Goal: Obtain resource: Download file/media

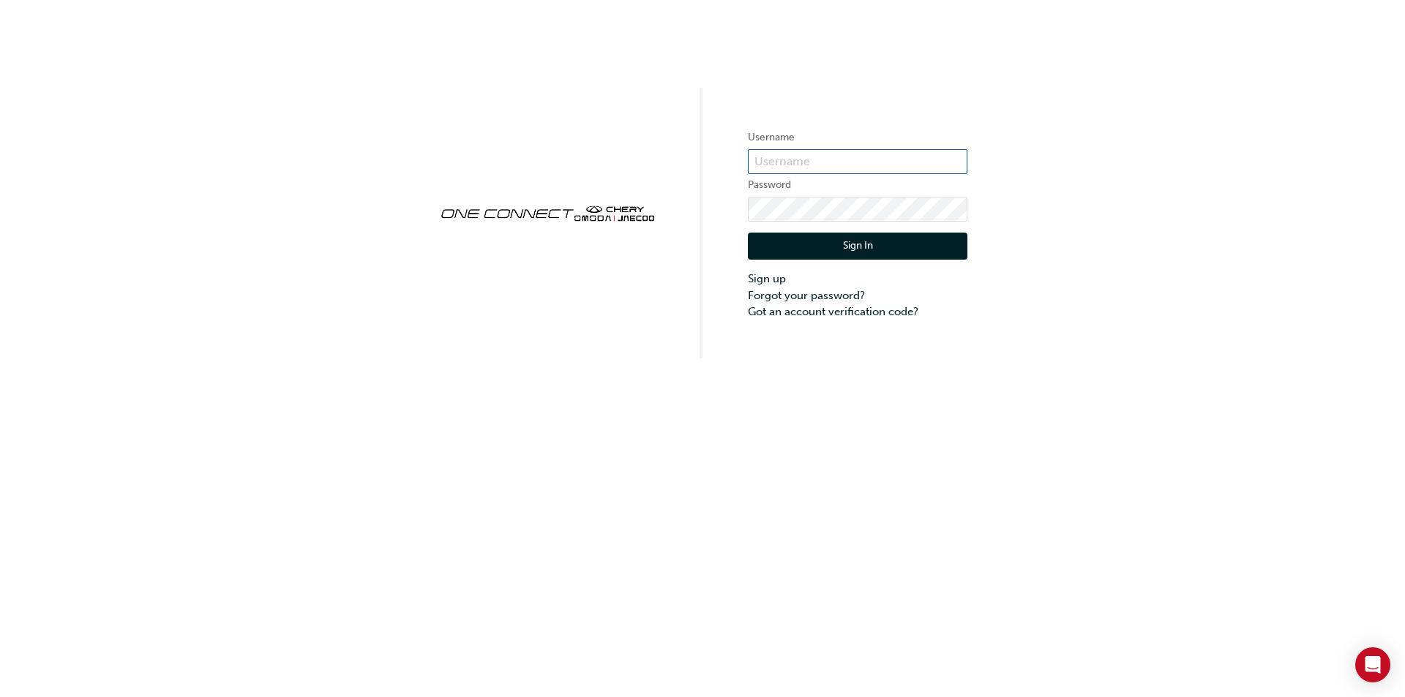
type input "CHAU0518"
click at [847, 248] on button "Sign In" at bounding box center [858, 247] width 220 height 28
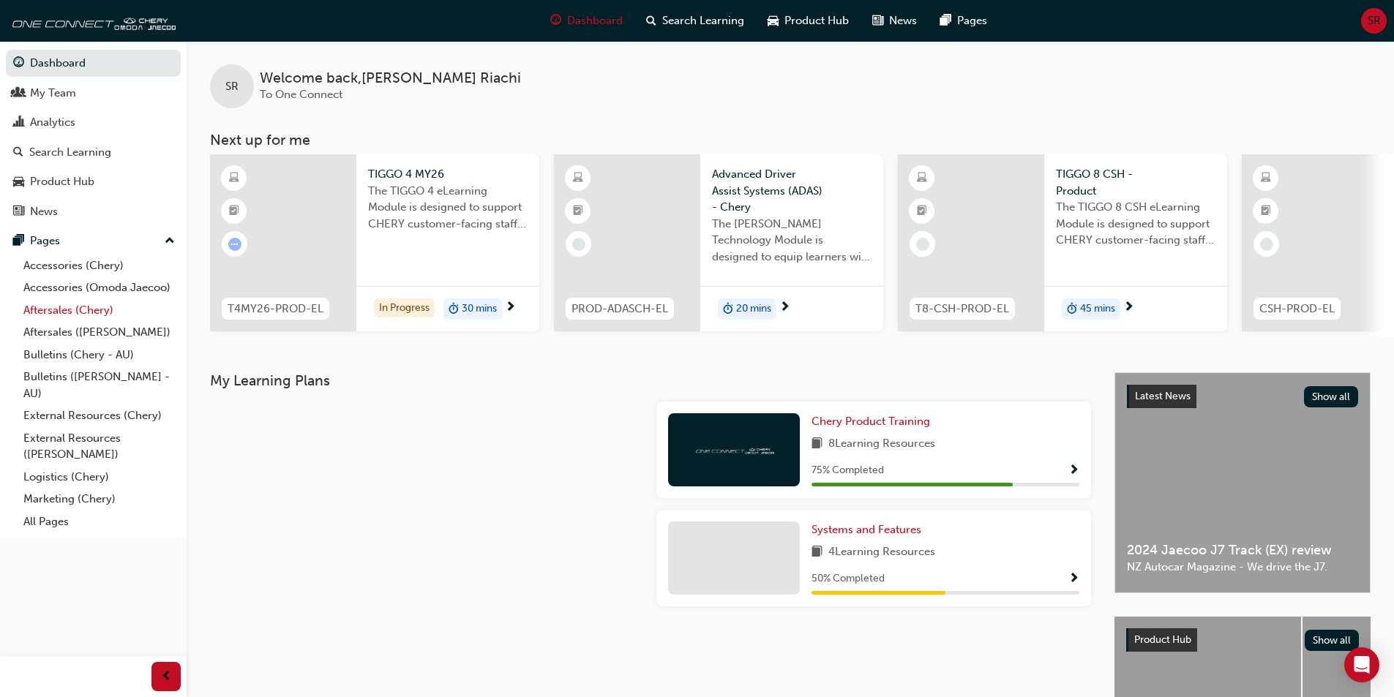
click at [44, 313] on link "Aftersales (Chery)" at bounding box center [99, 310] width 163 height 23
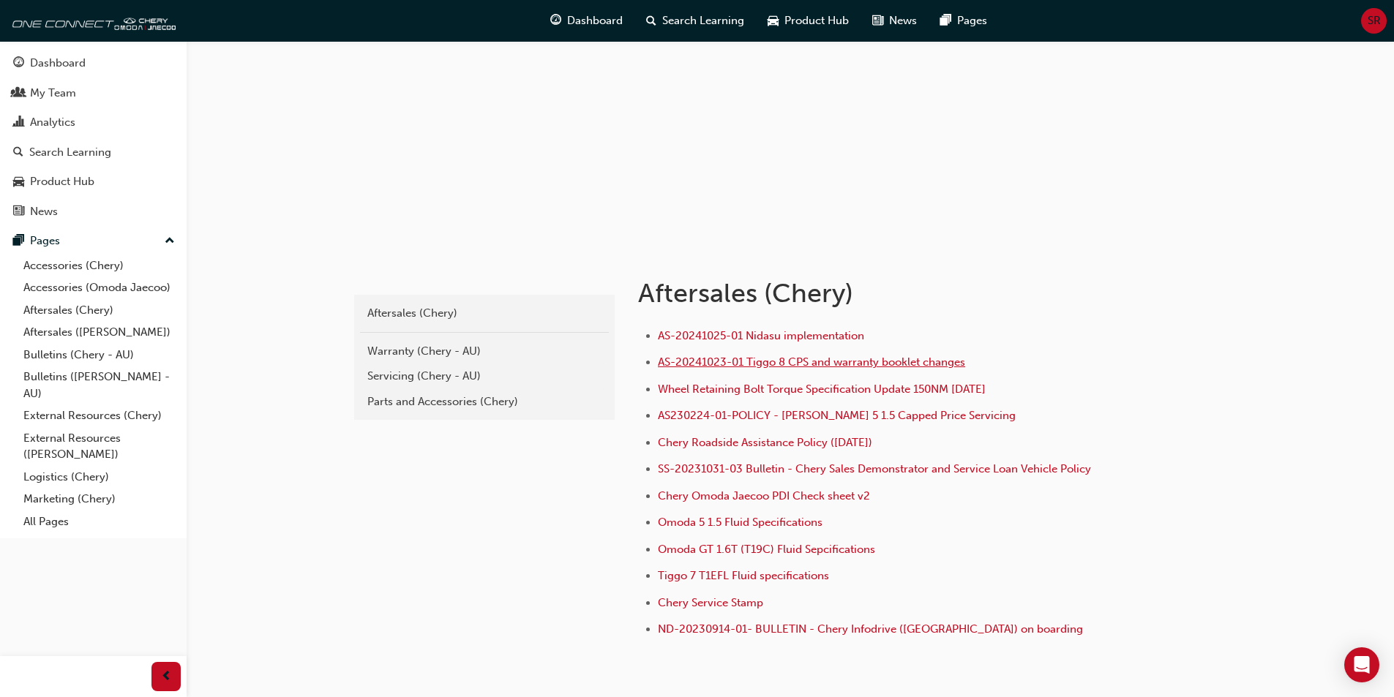
scroll to position [102, 0]
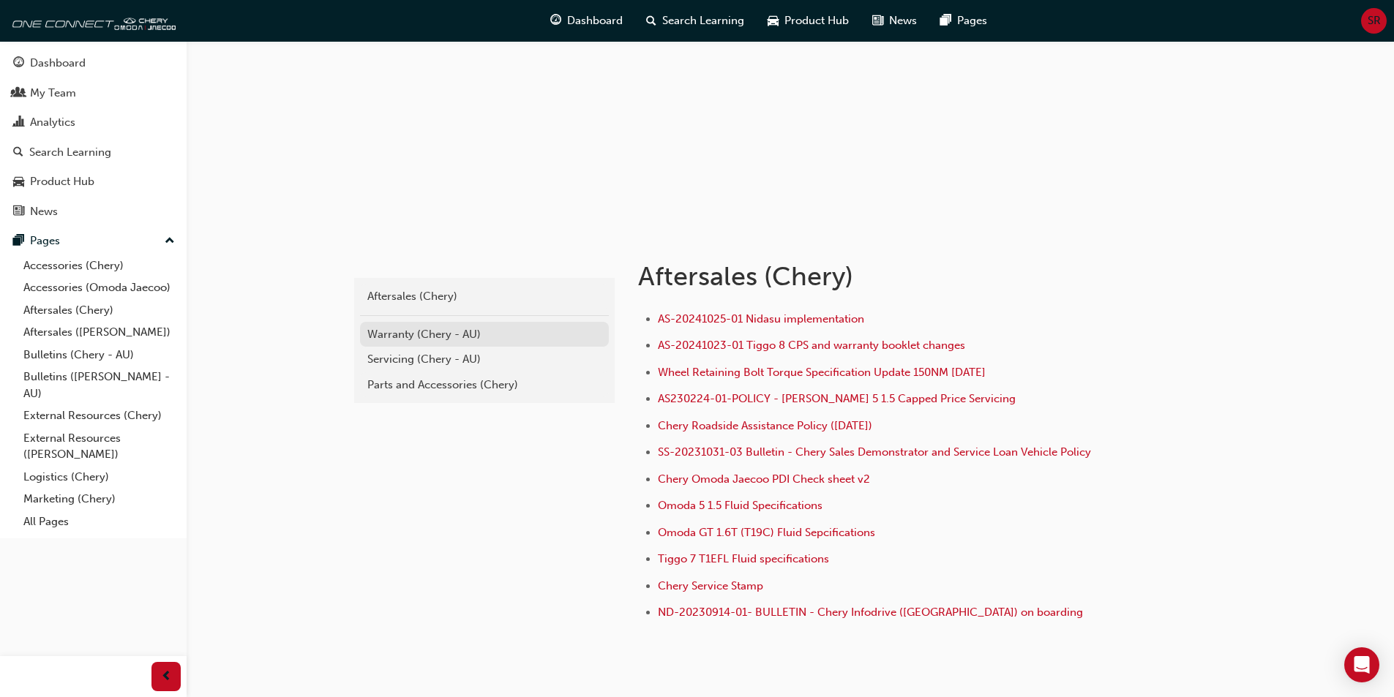
click at [392, 331] on div "Warranty (Chery - AU)" at bounding box center [484, 334] width 234 height 17
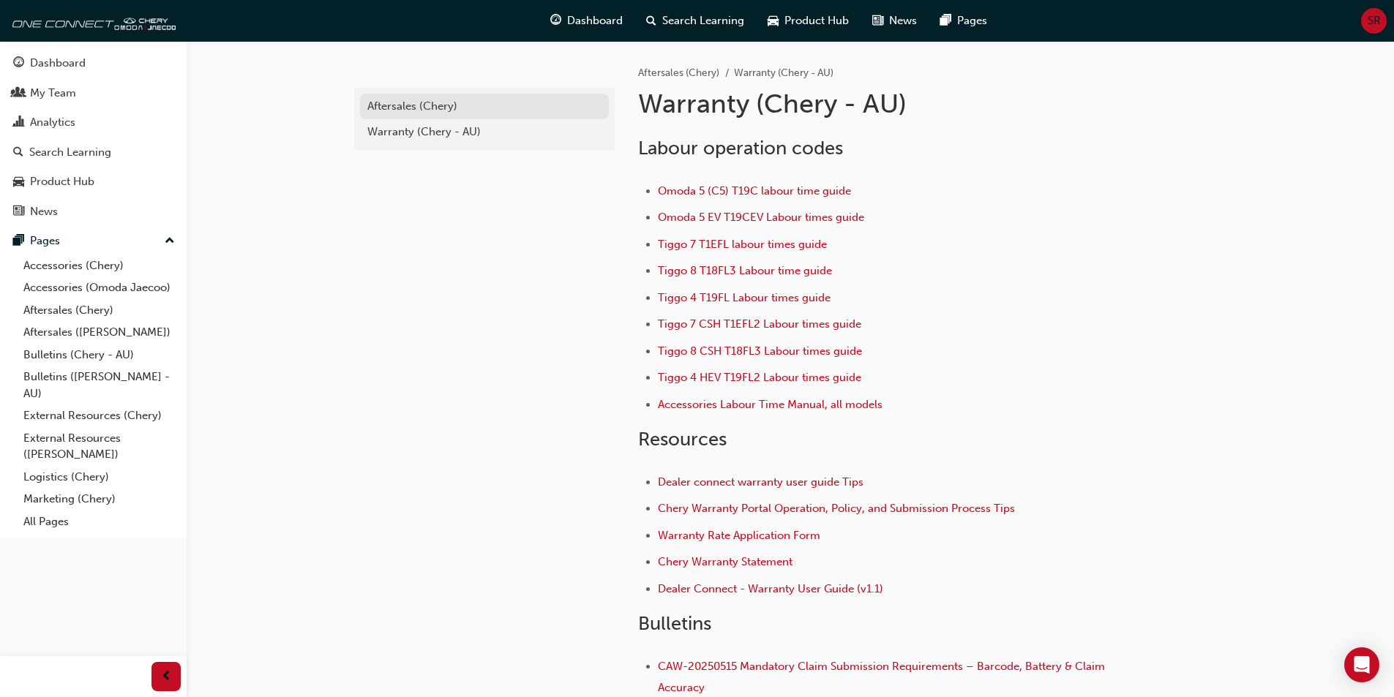
click at [412, 105] on div "Aftersales (Chery)" at bounding box center [484, 106] width 234 height 17
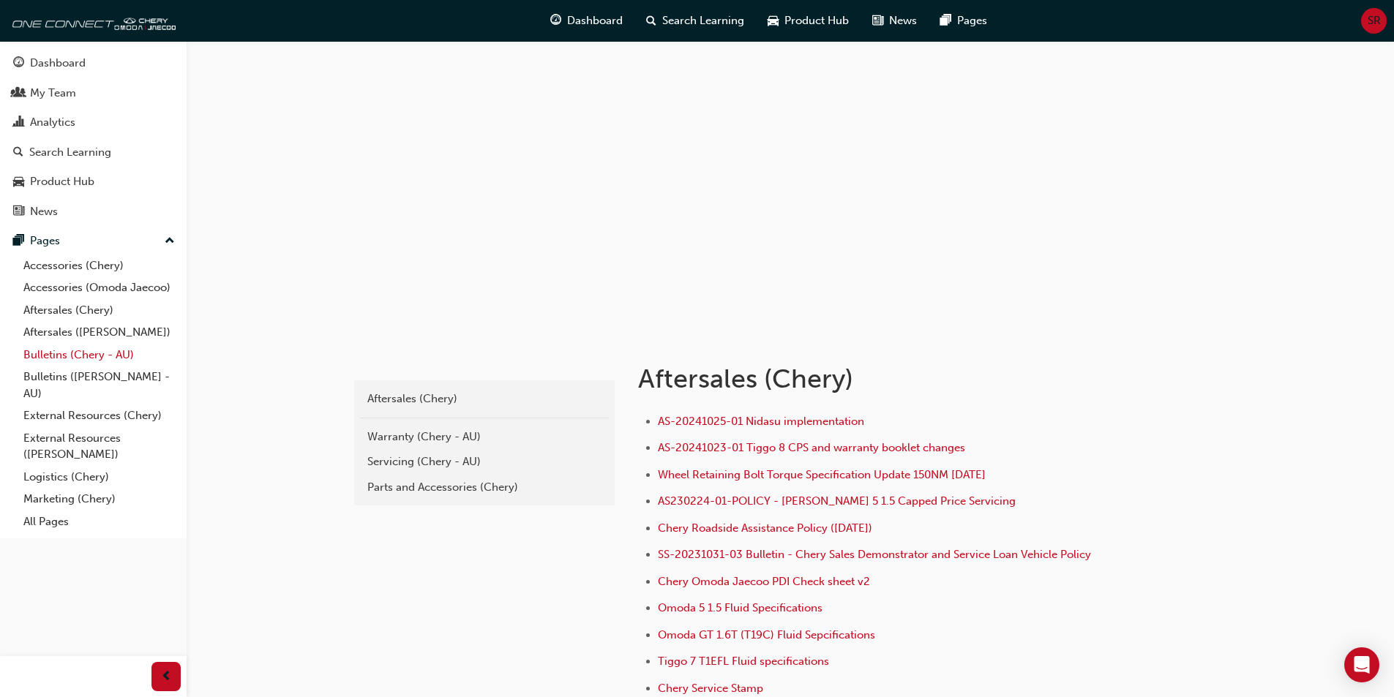
click at [60, 359] on link "Bulletins (Chery - AU)" at bounding box center [99, 355] width 163 height 23
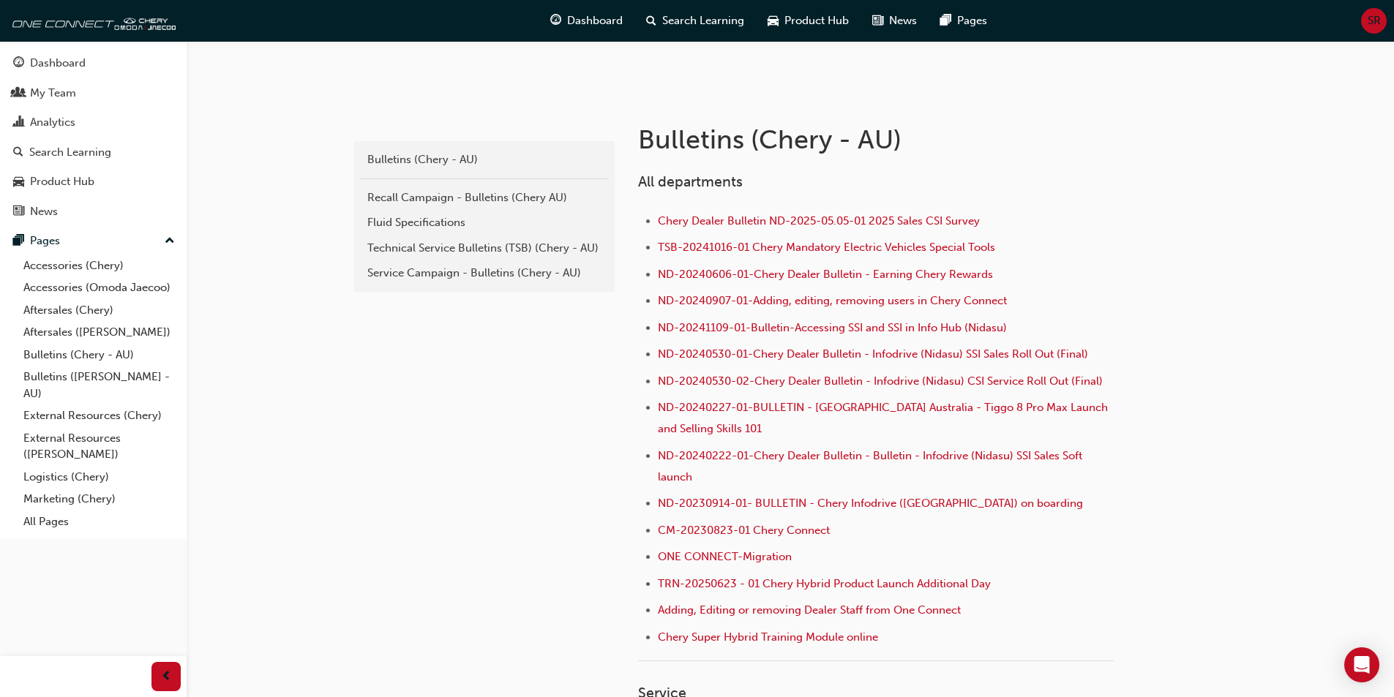
scroll to position [307, 0]
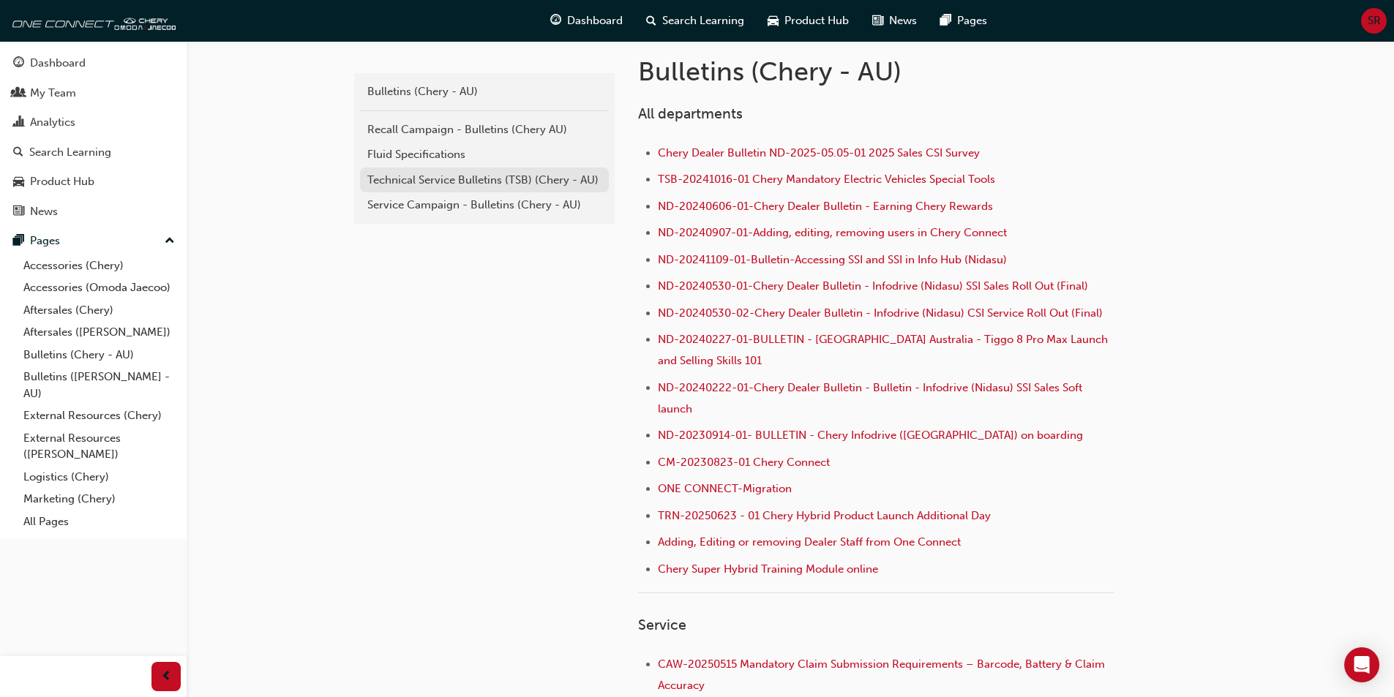
click at [500, 182] on div "Technical Service Bulletins (TSB) (Chery - AU)" at bounding box center [484, 180] width 234 height 17
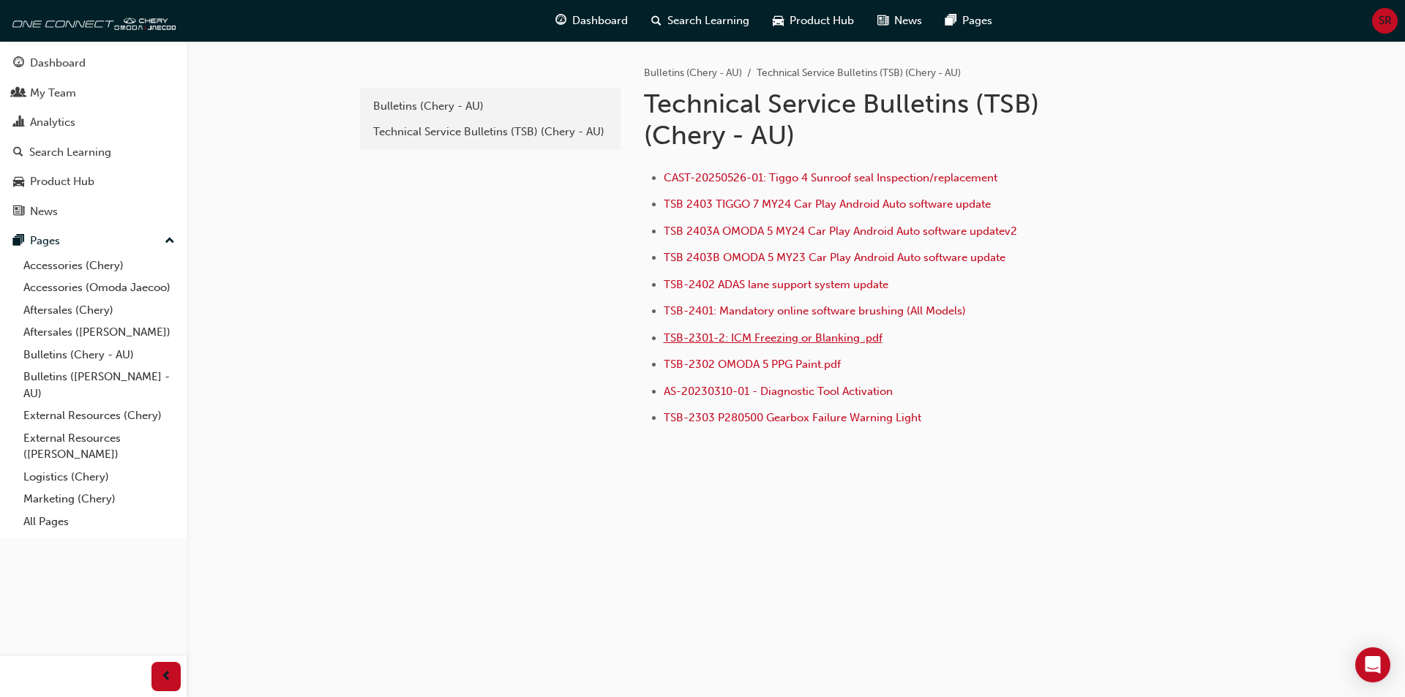
click at [746, 337] on span "TSB-2301-2: ICM Freezing or Blanking .pdf" at bounding box center [773, 337] width 219 height 13
